Goal: Transaction & Acquisition: Purchase product/service

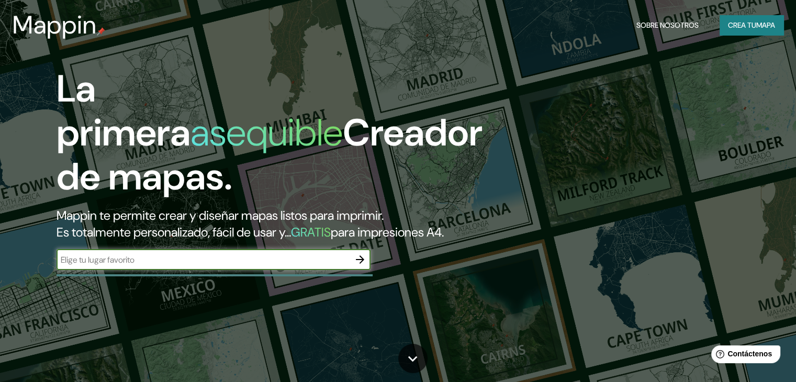
click at [219, 270] on div "​" at bounding box center [214, 259] width 314 height 21
type input "m"
type input "tarapoto"
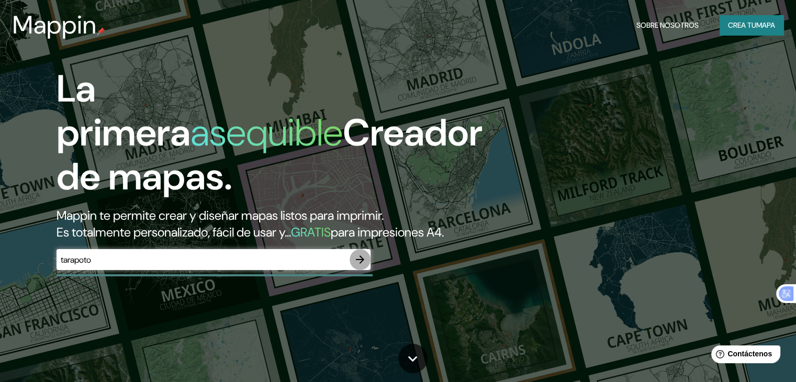
click at [357, 266] on icon "button" at bounding box center [360, 259] width 13 height 13
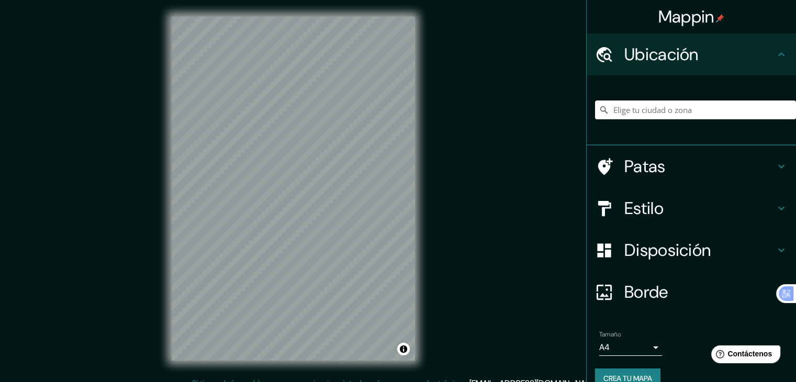
click at [715, 105] on input "Elige tu ciudad o zona" at bounding box center [695, 109] width 201 height 19
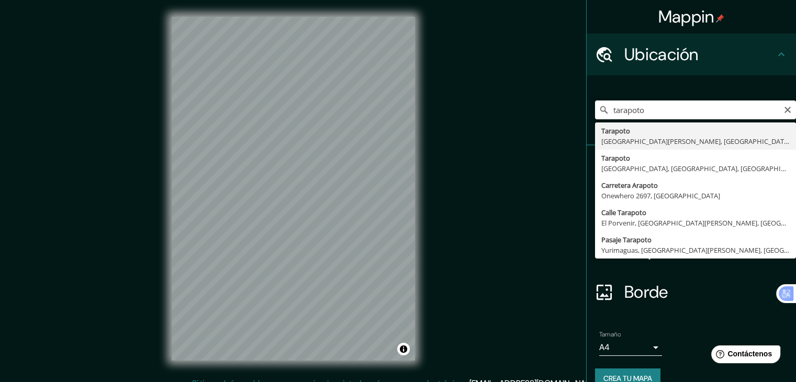
type input "Tarapoto, [GEOGRAPHIC_DATA][PERSON_NAME], [GEOGRAPHIC_DATA]"
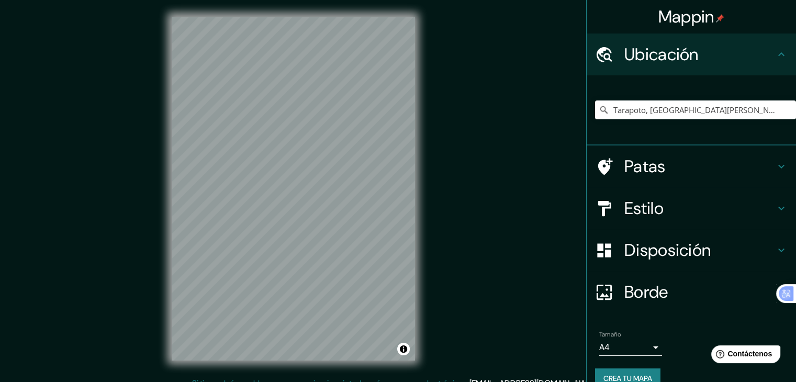
click at [629, 346] on body "Mappin Ubicación Tarapoto, [GEOGRAPHIC_DATA][PERSON_NAME], [GEOGRAPHIC_DATA] Pa…" at bounding box center [398, 191] width 796 height 382
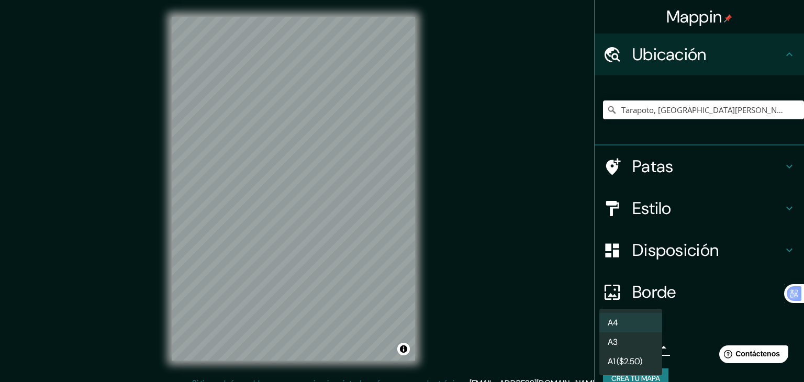
click at [629, 346] on li "A3" at bounding box center [630, 341] width 63 height 19
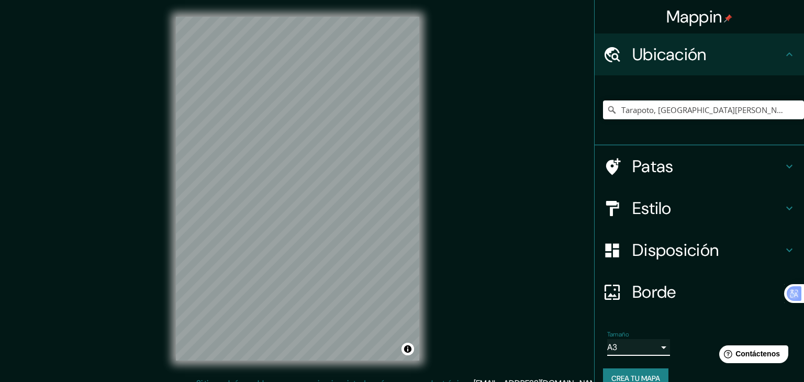
type input "a4"
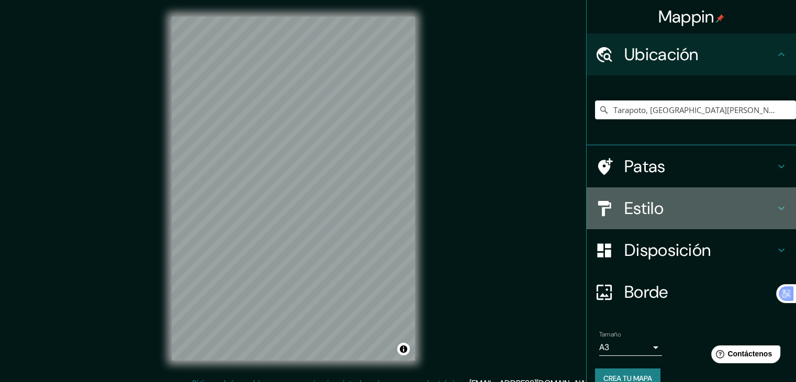
click at [695, 213] on h4 "Estilo" at bounding box center [699, 208] width 151 height 21
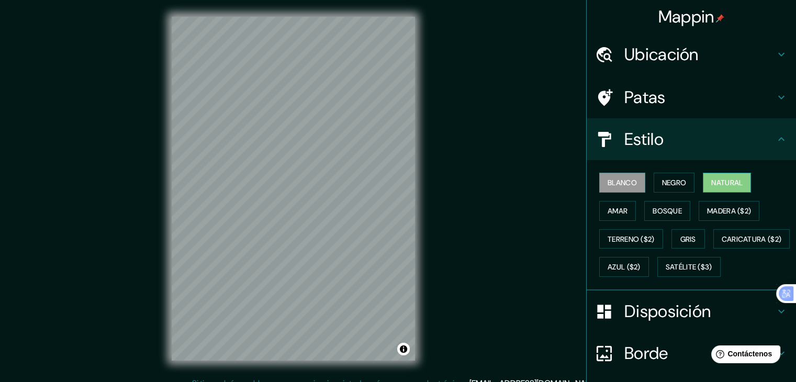
click at [715, 181] on font "Natural" at bounding box center [726, 182] width 31 height 9
click at [653, 175] on button "Negro" at bounding box center [673, 183] width 41 height 20
click at [628, 176] on font "Blanco" at bounding box center [621, 183] width 29 height 14
click at [613, 207] on font "Amar" at bounding box center [617, 210] width 20 height 9
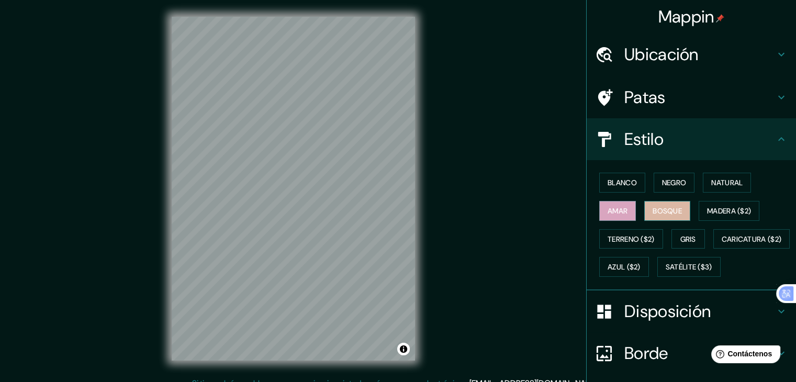
click at [661, 209] on font "Bosque" at bounding box center [666, 210] width 29 height 9
click at [607, 179] on font "Blanco" at bounding box center [621, 182] width 29 height 9
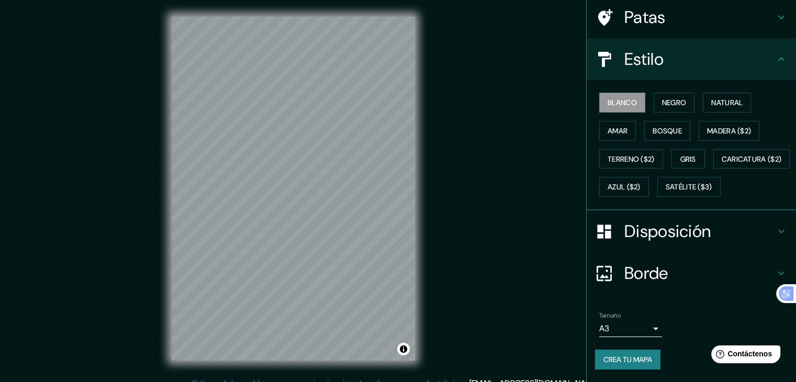
click at [715, 230] on h4 "Disposición" at bounding box center [699, 231] width 151 height 21
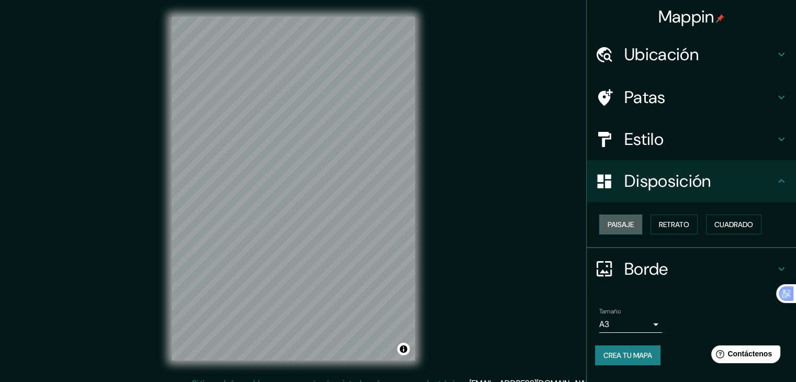
click at [639, 231] on button "Paisaje" at bounding box center [620, 225] width 43 height 20
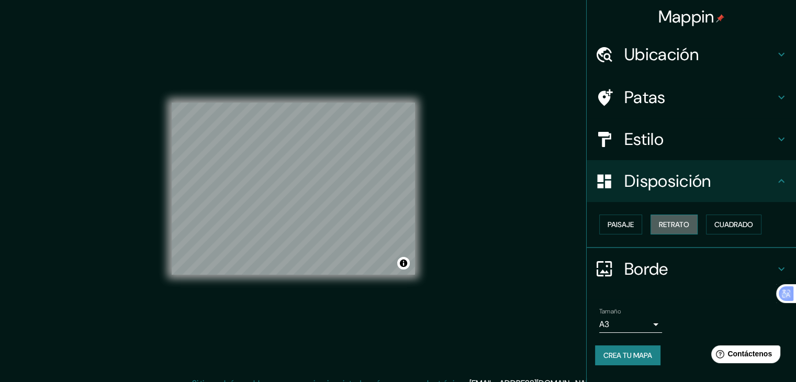
click at [660, 224] on font "Retrato" at bounding box center [674, 224] width 30 height 9
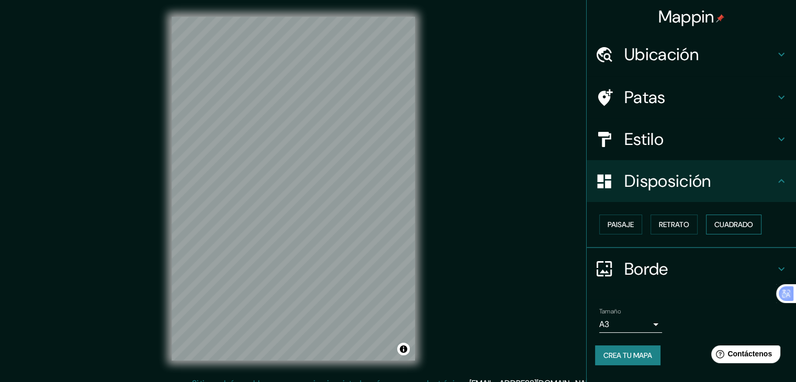
click at [725, 224] on font "Cuadrado" at bounding box center [733, 224] width 39 height 9
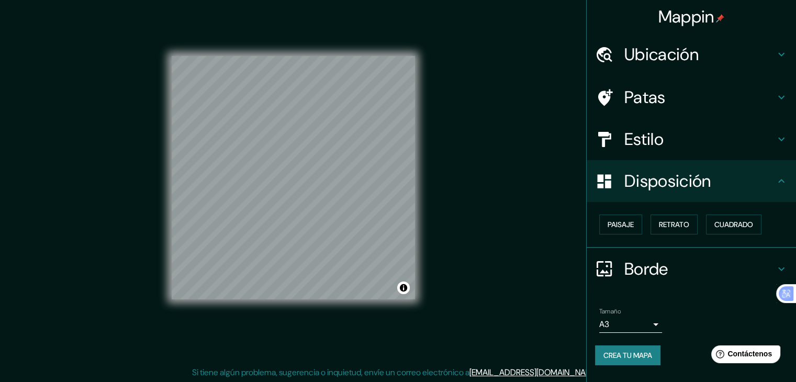
scroll to position [12, 0]
click at [679, 269] on h4 "Borde" at bounding box center [699, 268] width 151 height 21
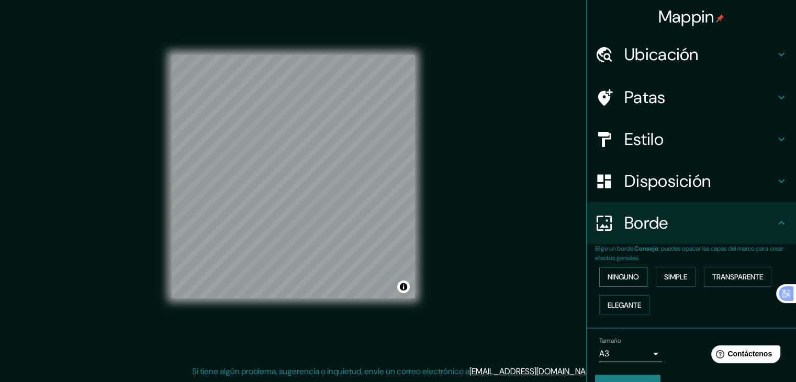
click at [621, 281] on font "Ninguno" at bounding box center [622, 277] width 31 height 14
click at [673, 281] on font "Simple" at bounding box center [675, 277] width 23 height 14
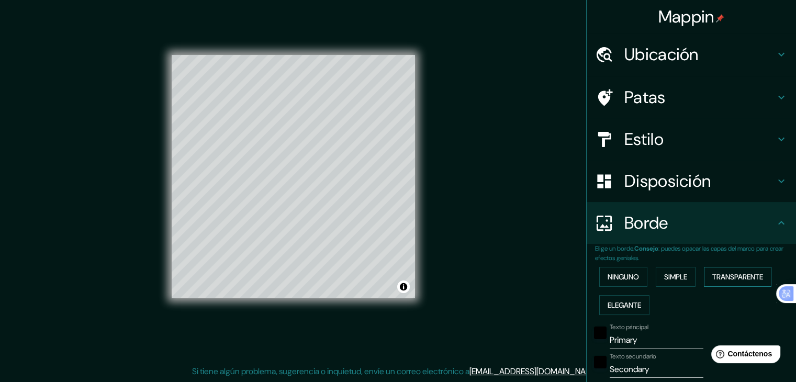
click at [713, 275] on font "Transparente" at bounding box center [737, 276] width 51 height 9
click at [626, 303] on font "Elegante" at bounding box center [623, 304] width 33 height 9
click at [722, 273] on font "Transparente" at bounding box center [737, 276] width 51 height 9
click at [621, 270] on font "Ninguno" at bounding box center [622, 277] width 31 height 14
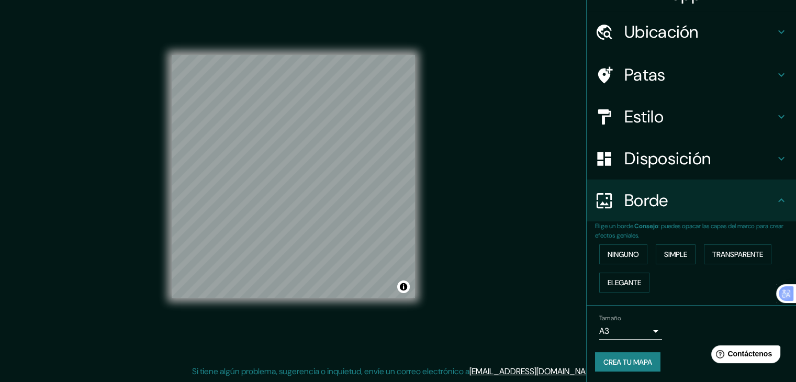
scroll to position [24, 0]
click at [623, 362] on font "Crea tu mapa" at bounding box center [627, 360] width 49 height 9
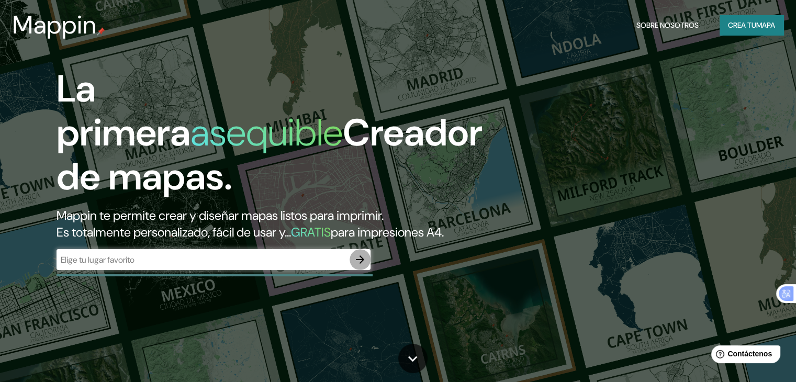
click at [365, 266] on icon "button" at bounding box center [360, 259] width 13 height 13
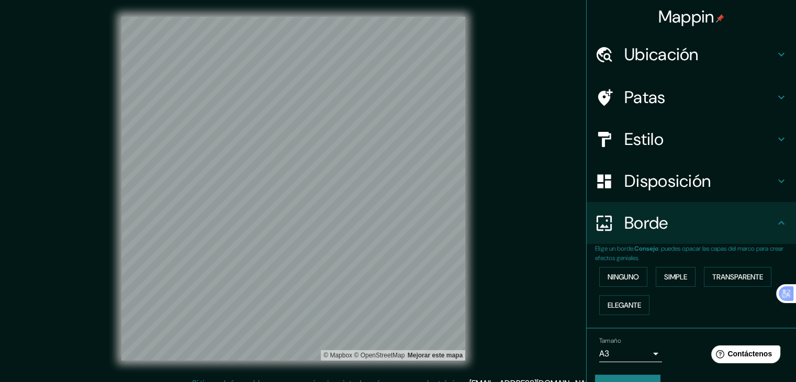
click at [670, 56] on font "Ubicación" at bounding box center [661, 54] width 74 height 22
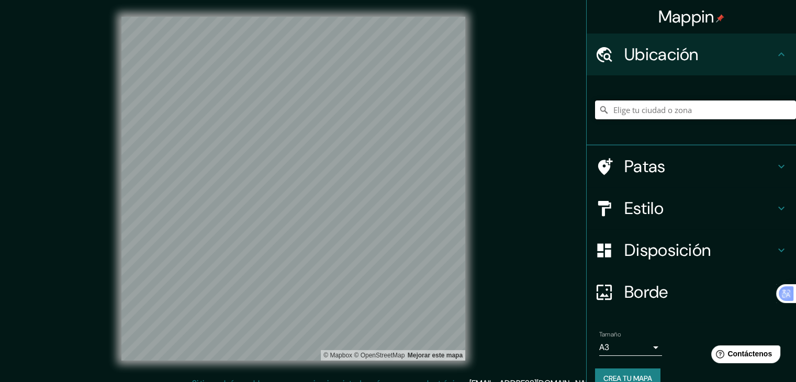
click at [673, 112] on input "Elige tu ciudad o zona" at bounding box center [695, 109] width 201 height 19
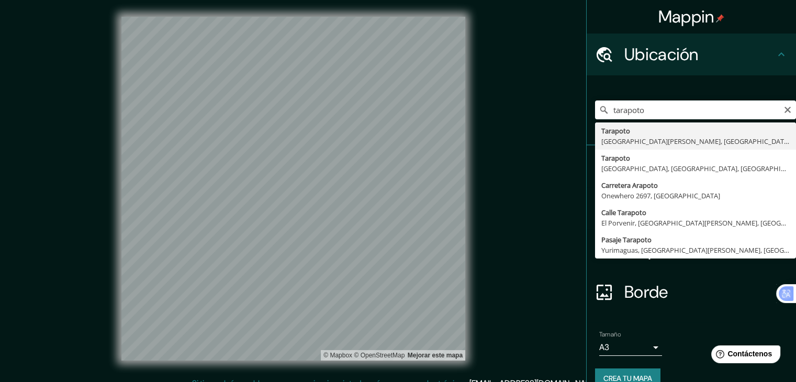
type input "Tarapoto, [GEOGRAPHIC_DATA][PERSON_NAME], [GEOGRAPHIC_DATA]"
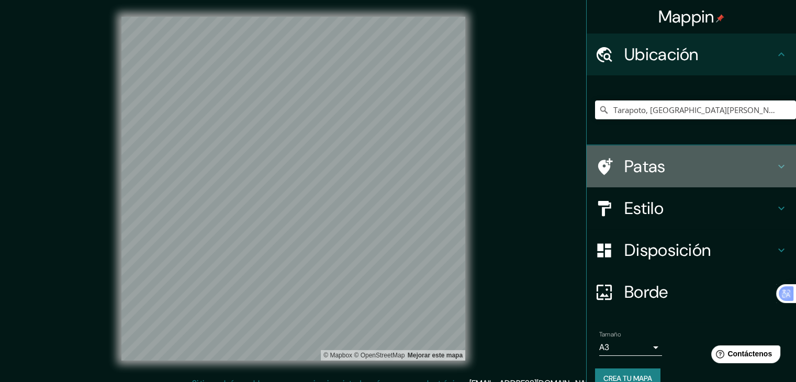
click at [760, 168] on h4 "Patas" at bounding box center [699, 166] width 151 height 21
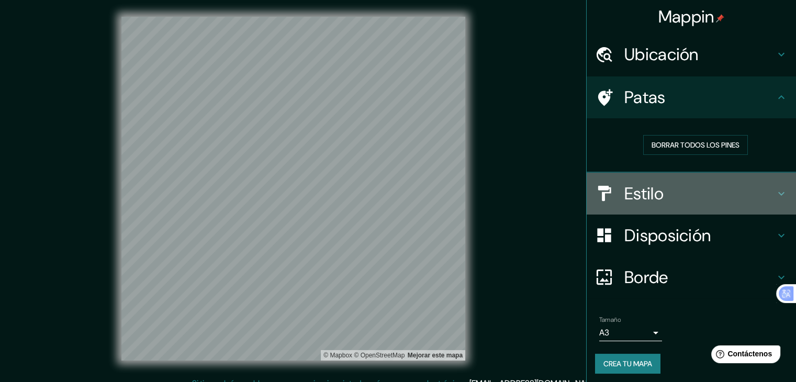
click at [763, 183] on h4 "Estilo" at bounding box center [699, 193] width 151 height 21
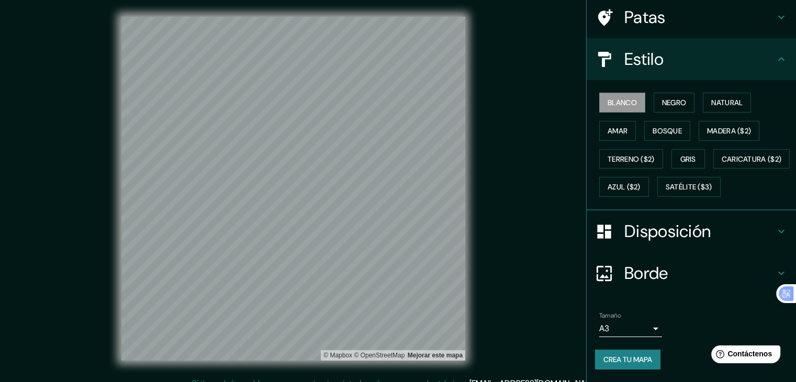
scroll to position [105, 0]
click at [653, 230] on font "Disposición" at bounding box center [667, 231] width 86 height 22
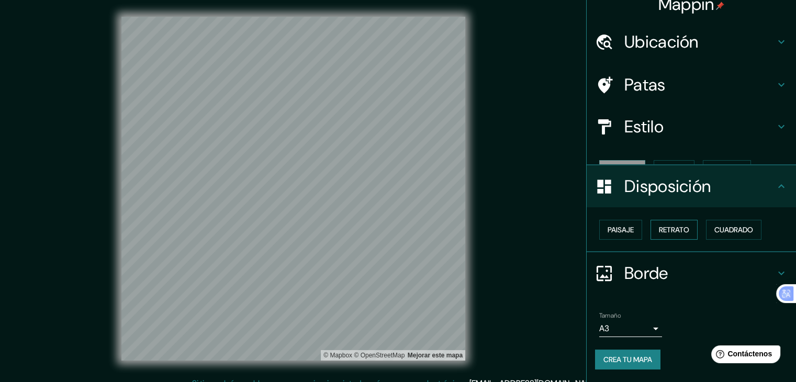
scroll to position [0, 0]
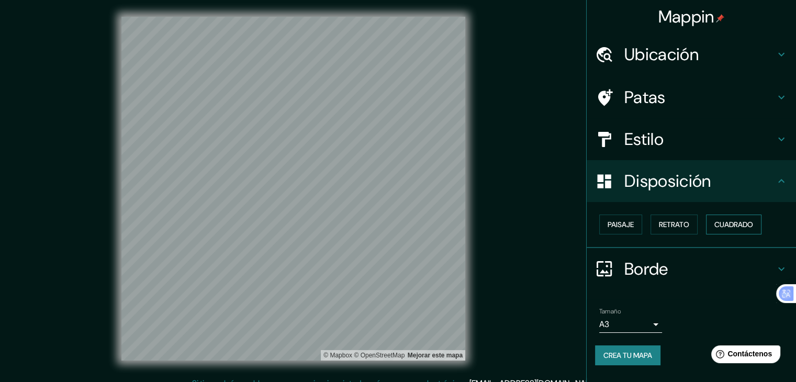
click at [720, 223] on font "Cuadrado" at bounding box center [733, 224] width 39 height 9
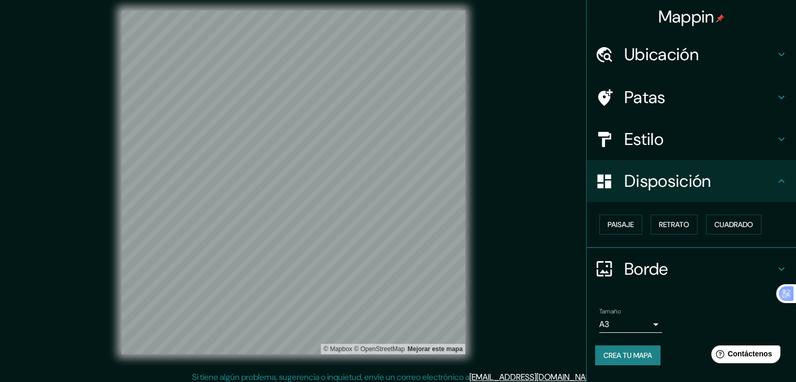
scroll to position [12, 0]
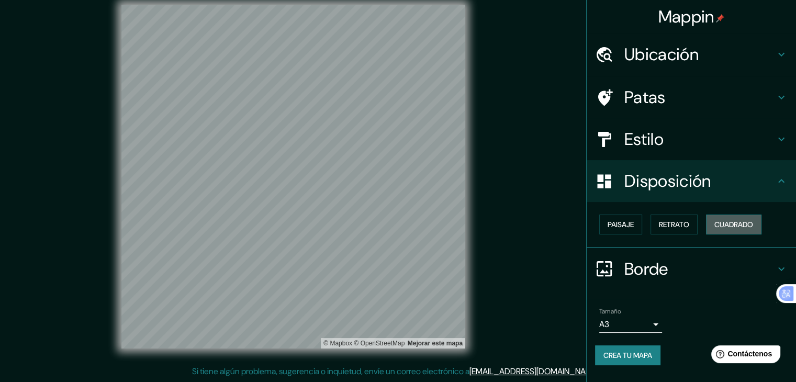
click at [750, 229] on font "Cuadrado" at bounding box center [733, 224] width 39 height 9
click at [689, 224] on font "Retrato" at bounding box center [674, 224] width 30 height 9
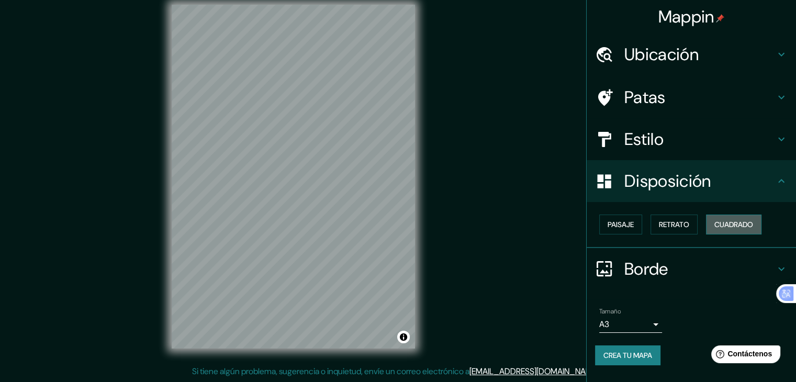
click at [718, 222] on font "Cuadrado" at bounding box center [733, 224] width 39 height 9
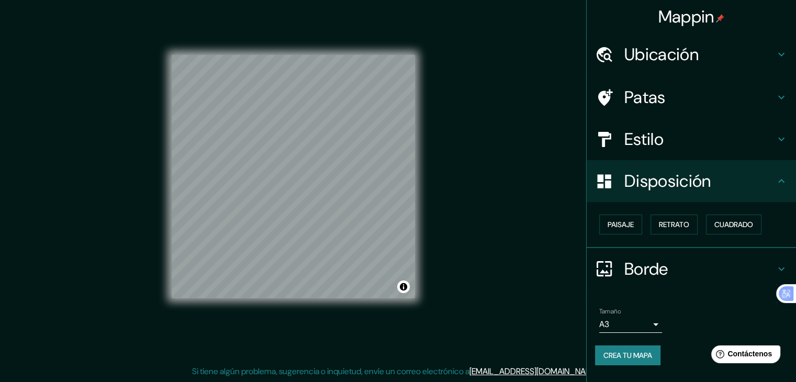
click at [717, 273] on h4 "Borde" at bounding box center [699, 268] width 151 height 21
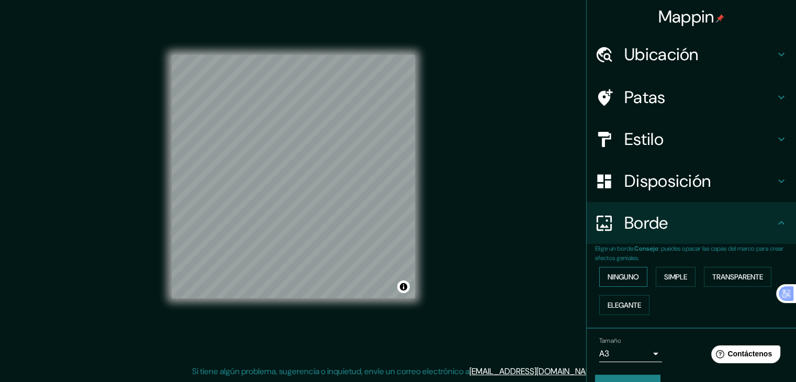
click at [634, 275] on button "Ninguno" at bounding box center [623, 277] width 48 height 20
click at [623, 378] on font "Crea tu mapa" at bounding box center [627, 385] width 49 height 14
